Goal: Task Accomplishment & Management: Complete application form

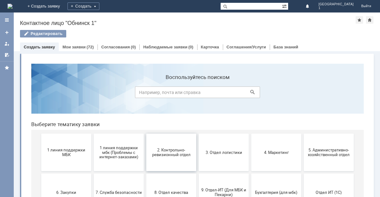
scroll to position [31, 0]
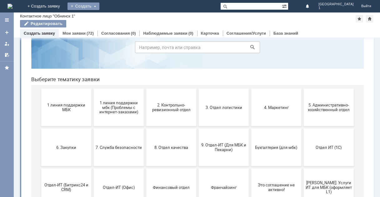
click at [99, 6] on div "Создать" at bounding box center [83, 5] width 32 height 7
click at [116, 18] on link "Заявка" at bounding box center [92, 18] width 47 height 7
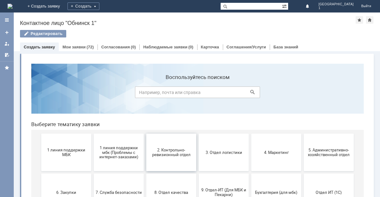
click at [172, 150] on span "2. Контрольно-ревизионный отдел" at bounding box center [171, 152] width 46 height 9
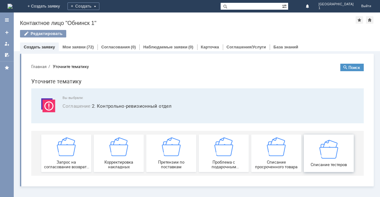
click at [326, 151] on img at bounding box center [328, 149] width 19 height 19
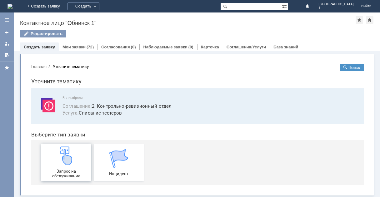
click at [64, 164] on img at bounding box center [66, 155] width 19 height 19
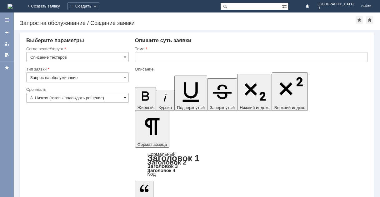
click at [125, 99] on span at bounding box center [125, 97] width 2 height 5
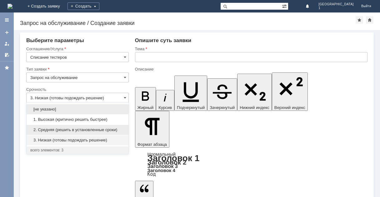
click at [68, 130] on span "2. Средняя (решить в установленные сроки)" at bounding box center [77, 129] width 94 height 5
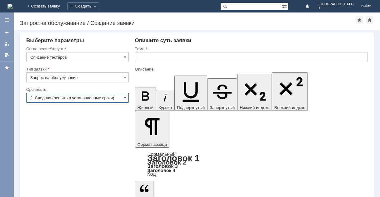
type input "2. Средняя (решить в установленные сроки)"
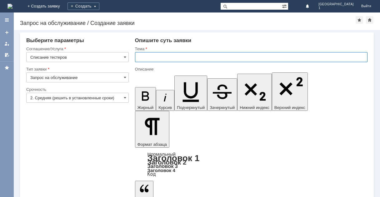
click at [145, 59] on input "text" at bounding box center [251, 57] width 232 height 10
type input "Обнинск 1.Списание тестеров"
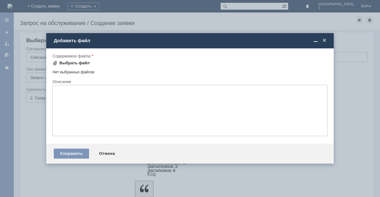
click at [79, 62] on div "Выбрать файл" at bounding box center [74, 63] width 30 height 5
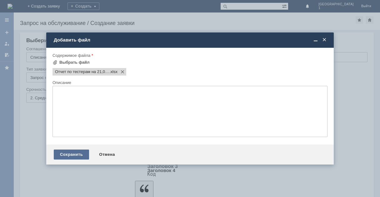
click at [78, 152] on div "Сохранить" at bounding box center [71, 154] width 35 height 10
